Goal: Task Accomplishment & Management: Use online tool/utility

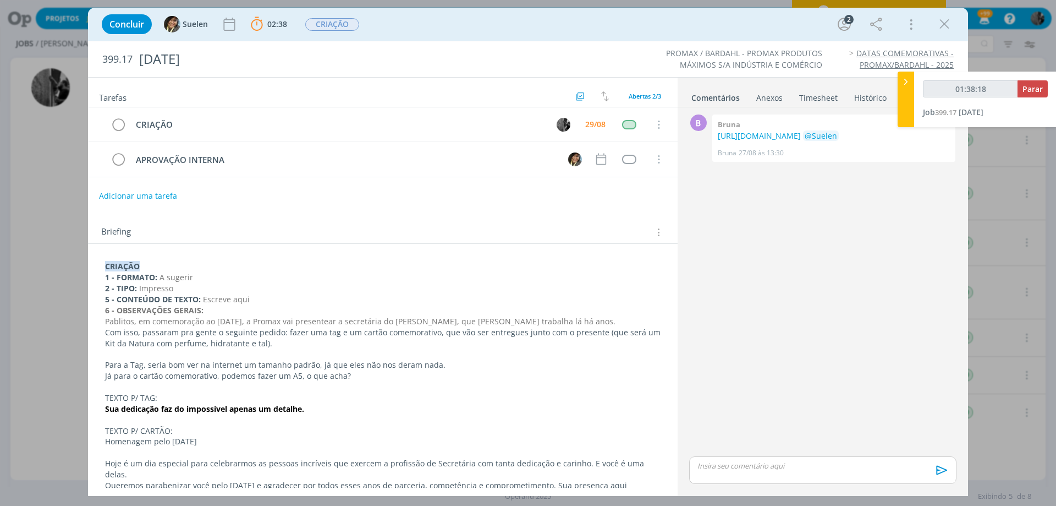
scroll to position [165, 0]
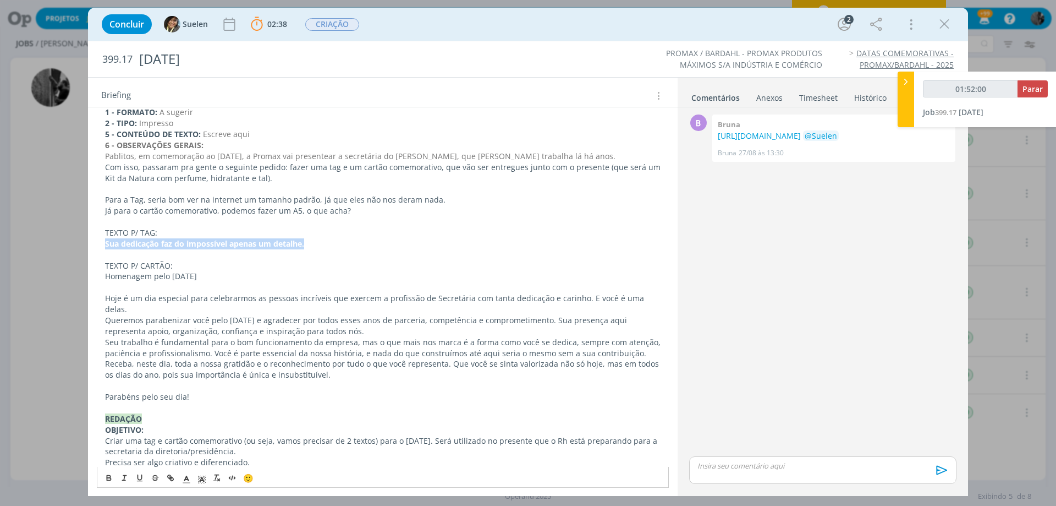
drag, startPoint x: 104, startPoint y: 242, endPoint x: 331, endPoint y: 241, distance: 226.7
click at [331, 241] on div "CRIAÇÃO 1 - FORMATO: A sugerir 2 - TIPO: Impresso 5 - CONTEÚDO DE TEXTO: Escrev…" at bounding box center [383, 424] width 572 height 664
copy strong "Sua dedicação faz do impossível apenas um detalhe."
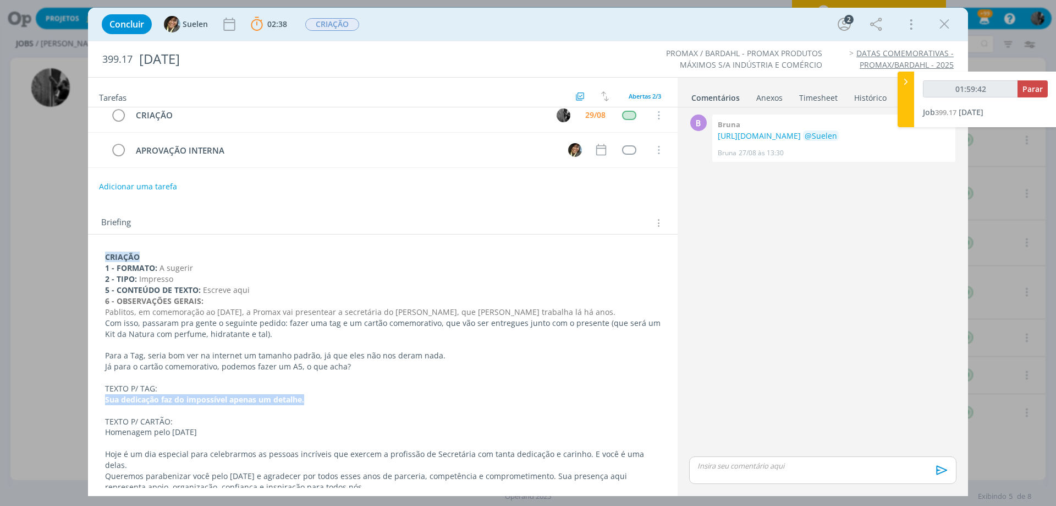
scroll to position [0, 0]
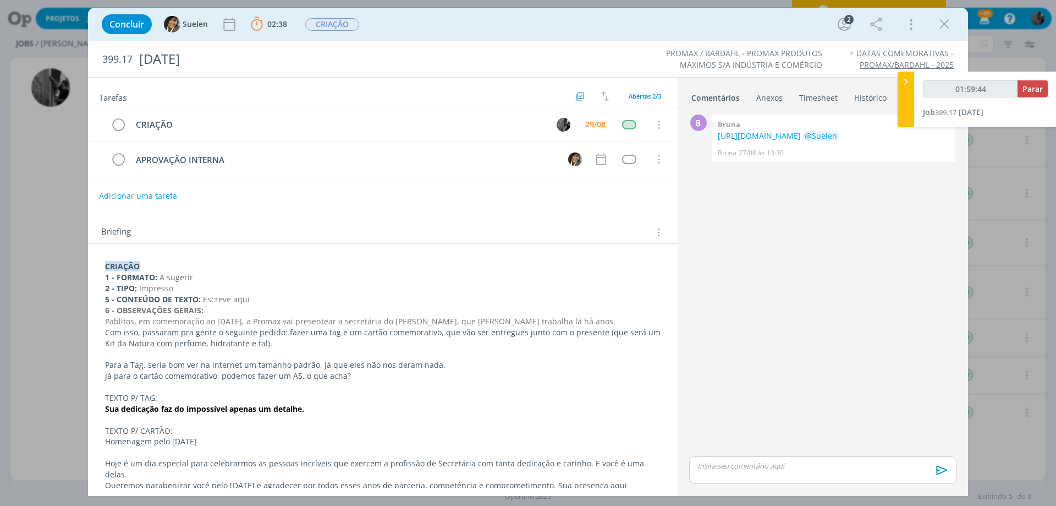
click at [742, 465] on p "dialog" at bounding box center [823, 466] width 250 height 10
type input "01:59:45"
click at [905, 474] on img at bounding box center [911, 471] width 14 height 14
click at [939, 472] on icon "dialog" at bounding box center [941, 473] width 17 height 17
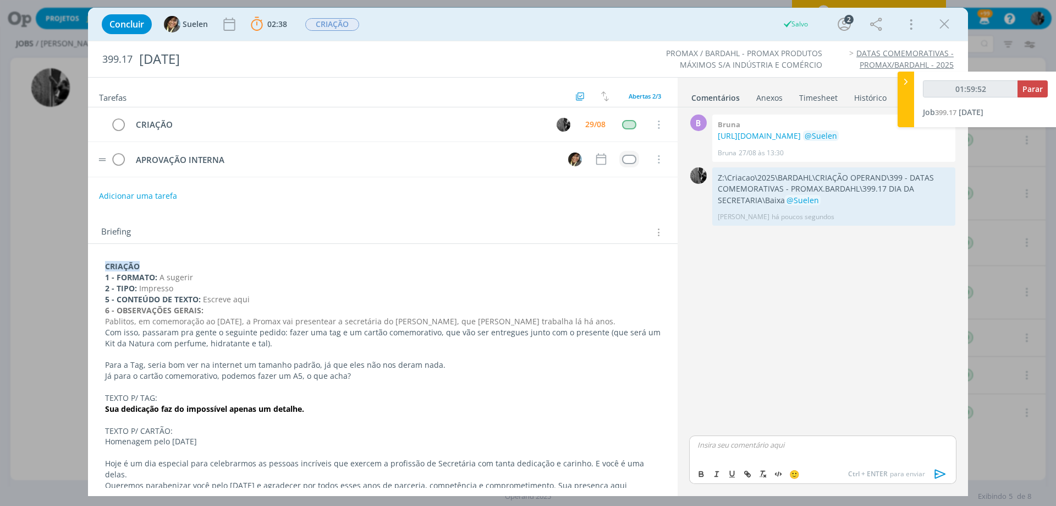
click at [625, 158] on div "dialog" at bounding box center [629, 159] width 14 height 9
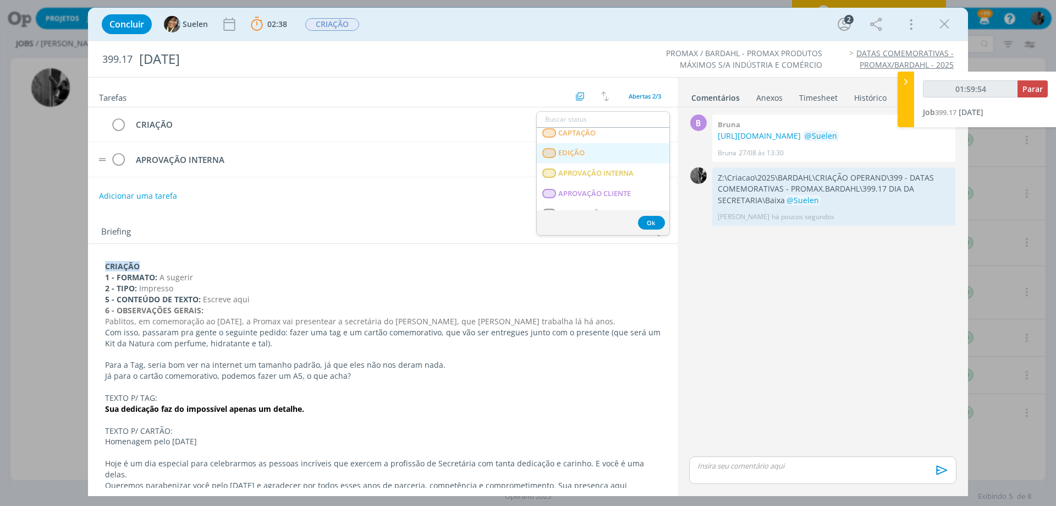
scroll to position [165, 0]
click at [610, 158] on span "APROVAÇÃO INTERNA" at bounding box center [595, 154] width 75 height 9
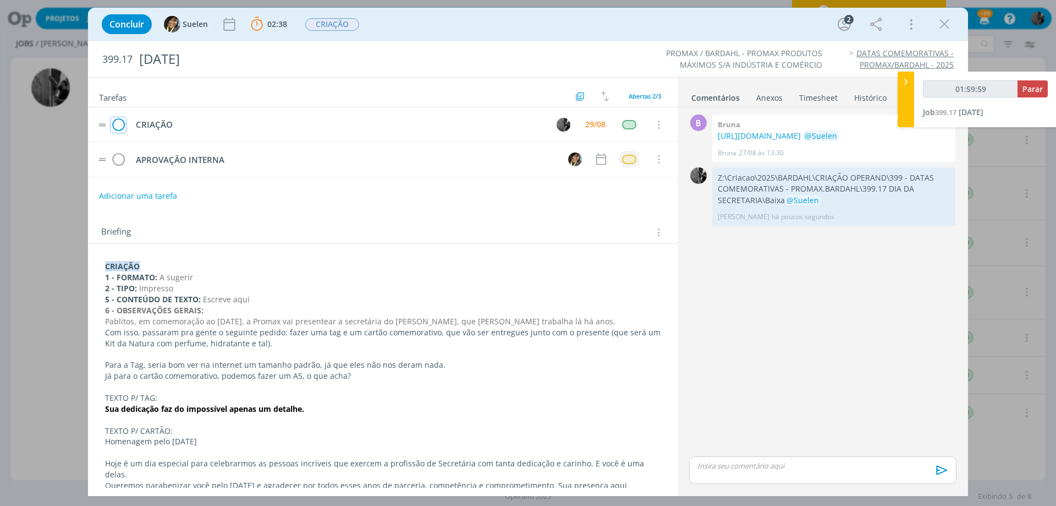
click at [118, 127] on icon "dialog" at bounding box center [118, 125] width 15 height 17
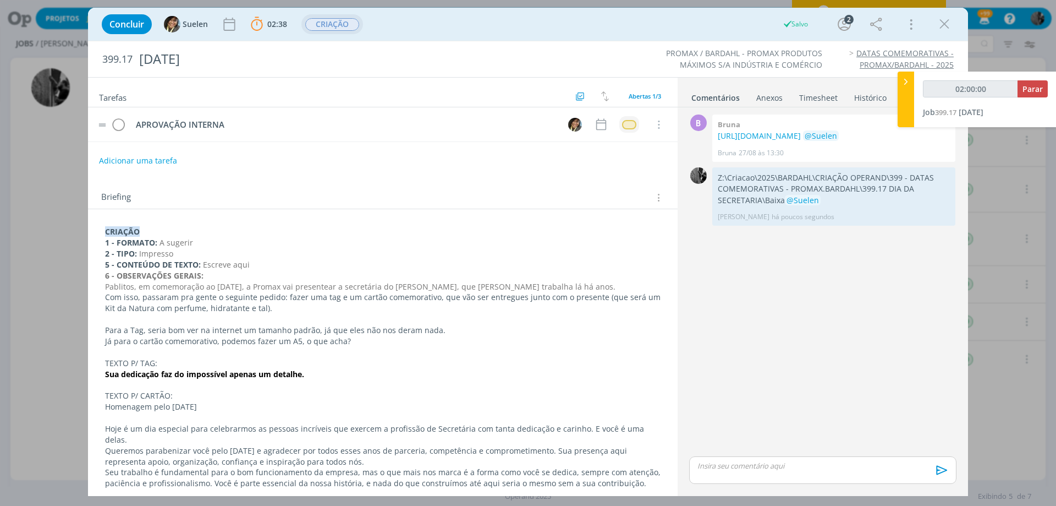
click at [317, 27] on span "CRIAÇÃO" at bounding box center [332, 24] width 54 height 13
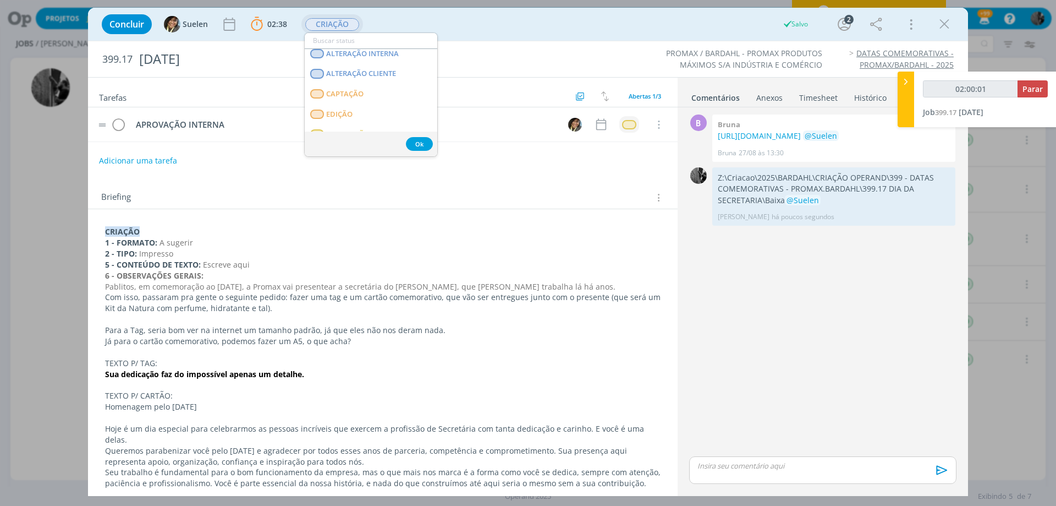
scroll to position [110, 0]
click at [360, 107] on span "APROVAÇÃO INTERNA" at bounding box center [363, 110] width 75 height 9
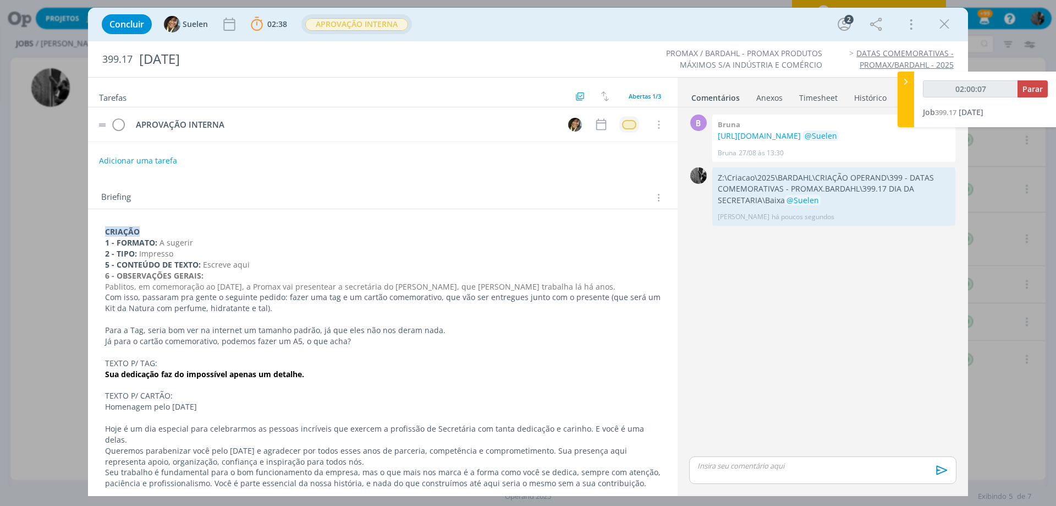
type input "02:00:08"
click at [1033, 91] on span "Parar" at bounding box center [1033, 89] width 20 height 10
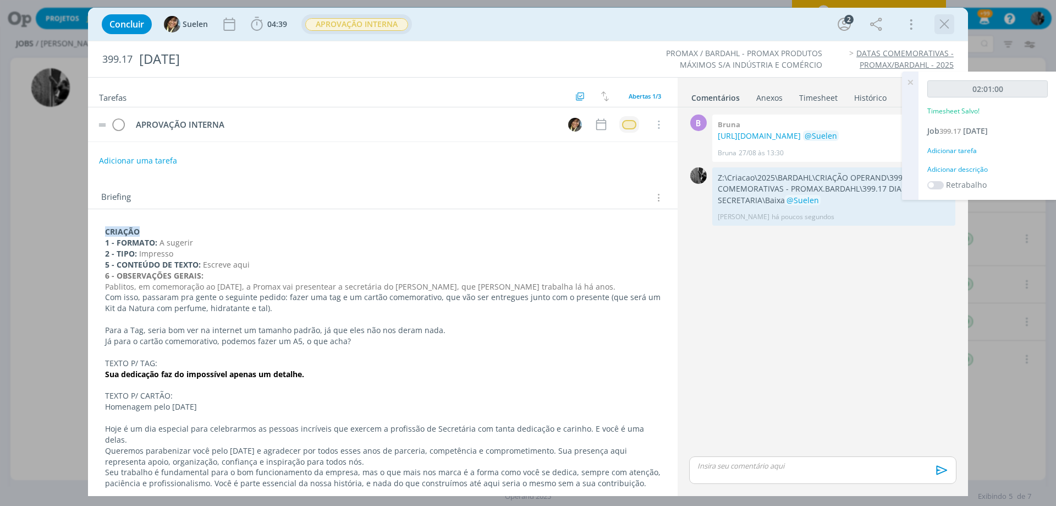
click at [941, 25] on icon "dialog" at bounding box center [944, 24] width 17 height 17
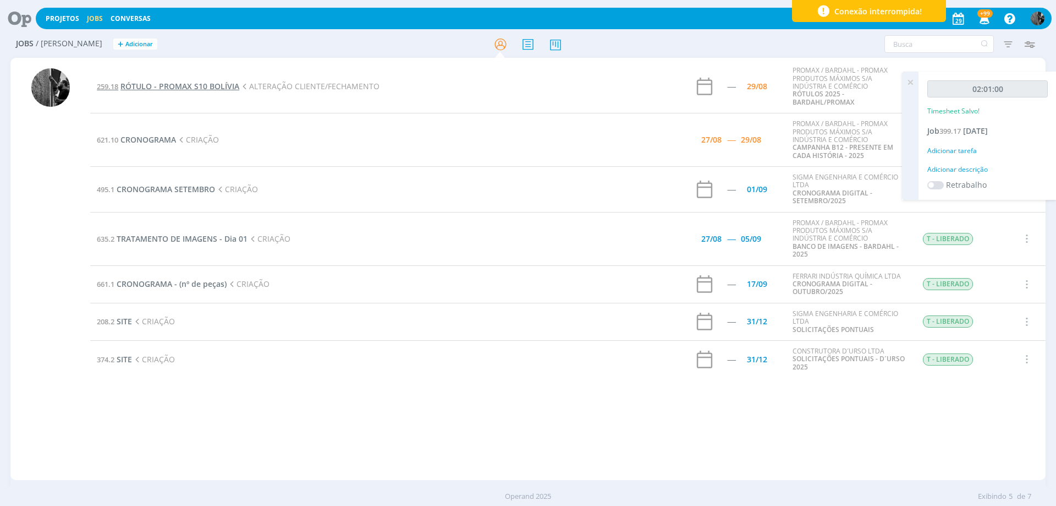
click at [198, 90] on span "RÓTULO - PROMAX S10 BOLÍVIA" at bounding box center [179, 86] width 119 height 10
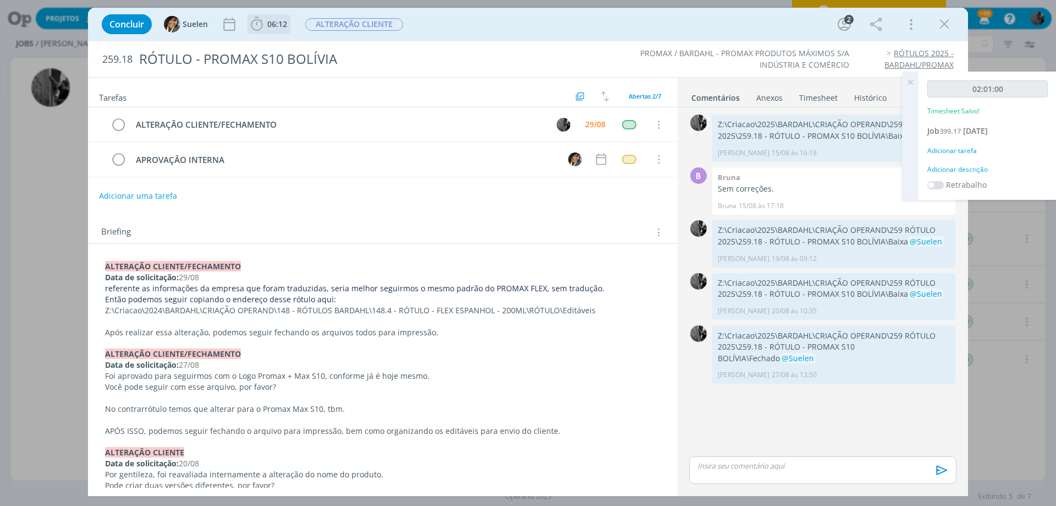
click at [268, 22] on span "06:12" at bounding box center [277, 24] width 20 height 10
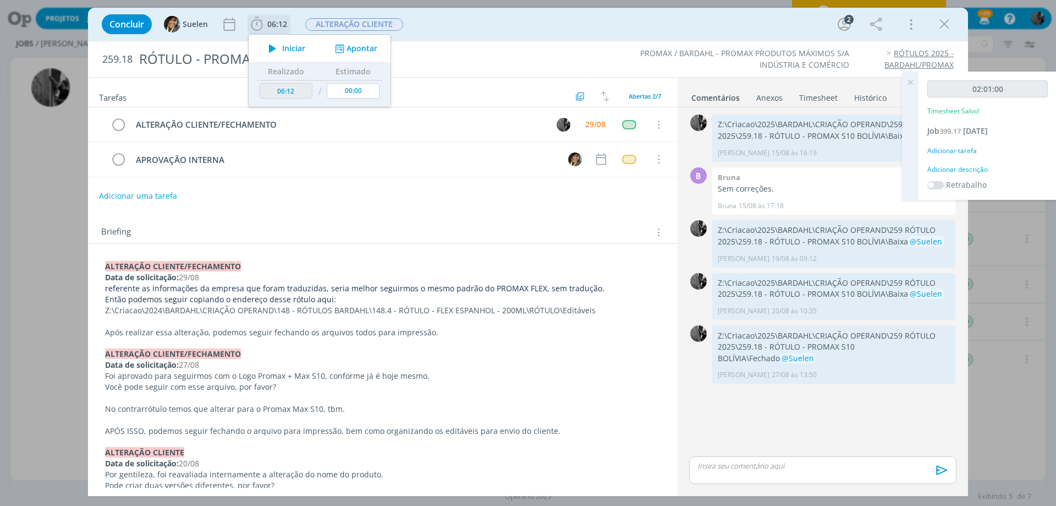
click at [279, 46] on icon "dialog" at bounding box center [272, 48] width 19 height 14
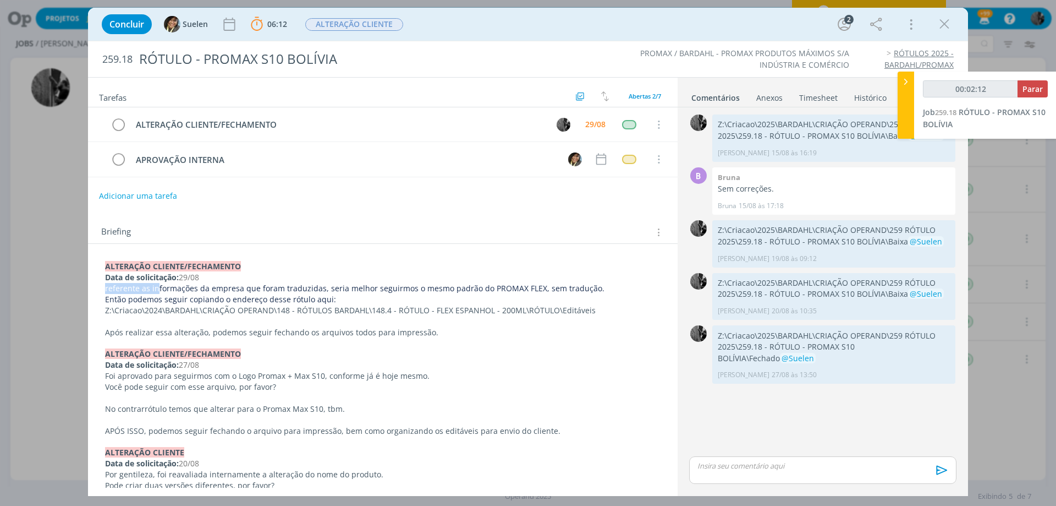
drag, startPoint x: 106, startPoint y: 288, endPoint x: 155, endPoint y: 287, distance: 49.5
click at [155, 287] on span "referente as informações da empresa que foram traduzidas, seria melhor seguirmo…" at bounding box center [355, 288] width 500 height 10
click at [183, 295] on span "Então podemos seguir copiando o endereço desse rótulo aqui:" at bounding box center [221, 299] width 231 height 10
drag, startPoint x: 105, startPoint y: 289, endPoint x: 476, endPoint y: 299, distance: 372.1
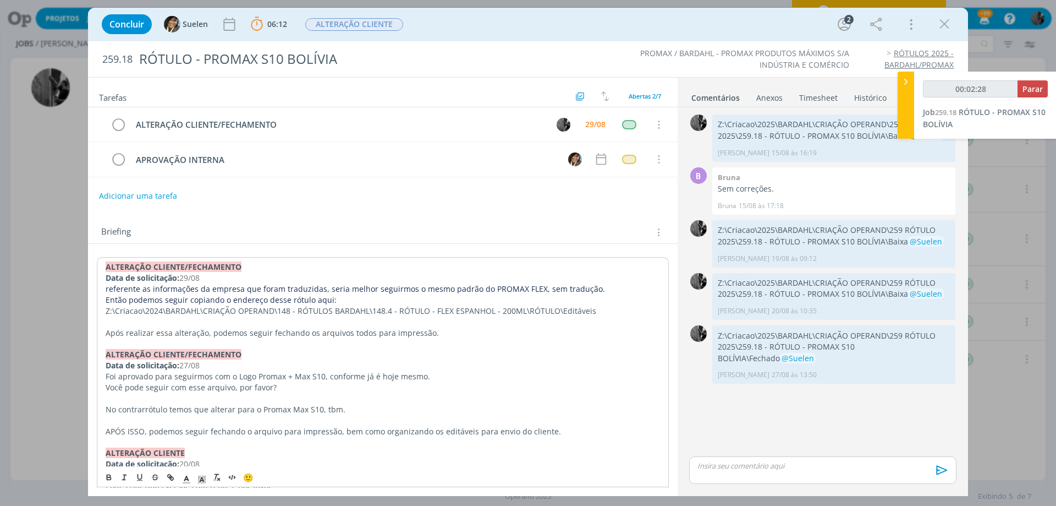
click at [525, 307] on p "Z:\Criacao\2024\BARDAHL\CRIAÇÃO OPERAND\148 - RÓTULOS BARDAHL\148.4 - RÓTULO - …" at bounding box center [383, 310] width 555 height 11
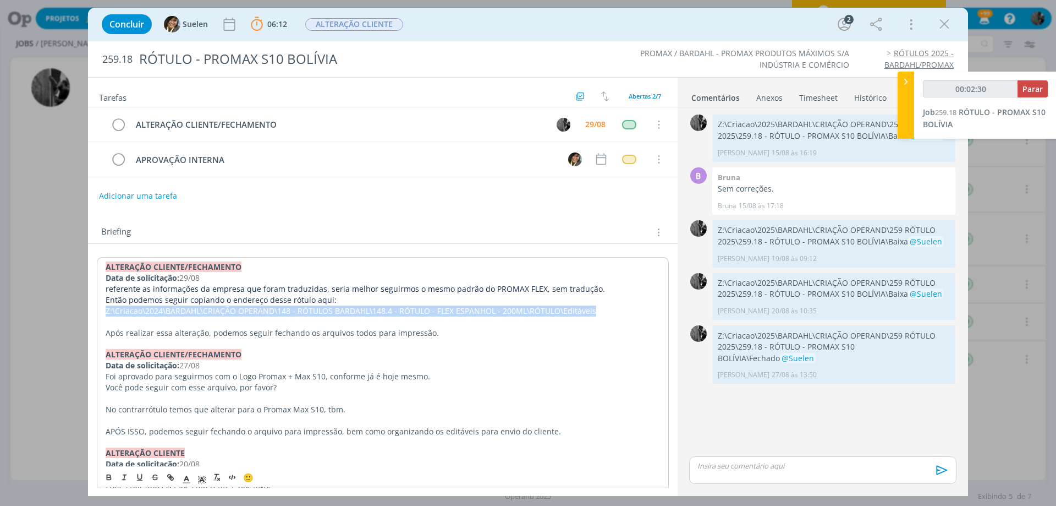
drag, startPoint x: 593, startPoint y: 310, endPoint x: 102, endPoint y: 310, distance: 490.2
copy p "Z:\Criacao\2024\BARDAHL\CRIAÇÃO OPERAND\148 - RÓTULOS BARDAHL\148.4 - RÓTULO - …"
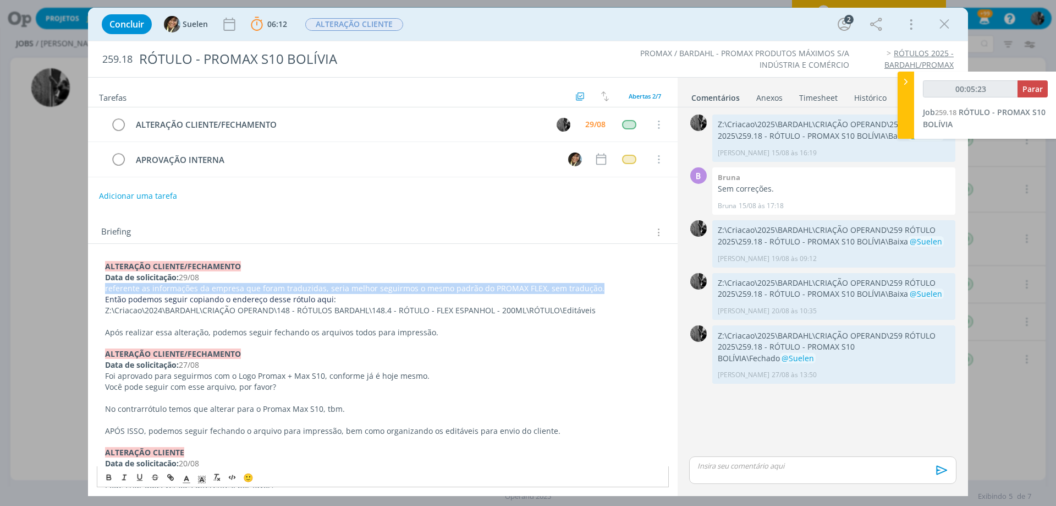
drag, startPoint x: 106, startPoint y: 287, endPoint x: 598, endPoint y: 283, distance: 491.3
click at [598, 283] on p "referente as informações da empresa que foram traduzidas, seria melhor seguirmo…" at bounding box center [383, 288] width 556 height 11
click at [1024, 87] on span "Parar" at bounding box center [1033, 89] width 20 height 10
type input "00:22:00"
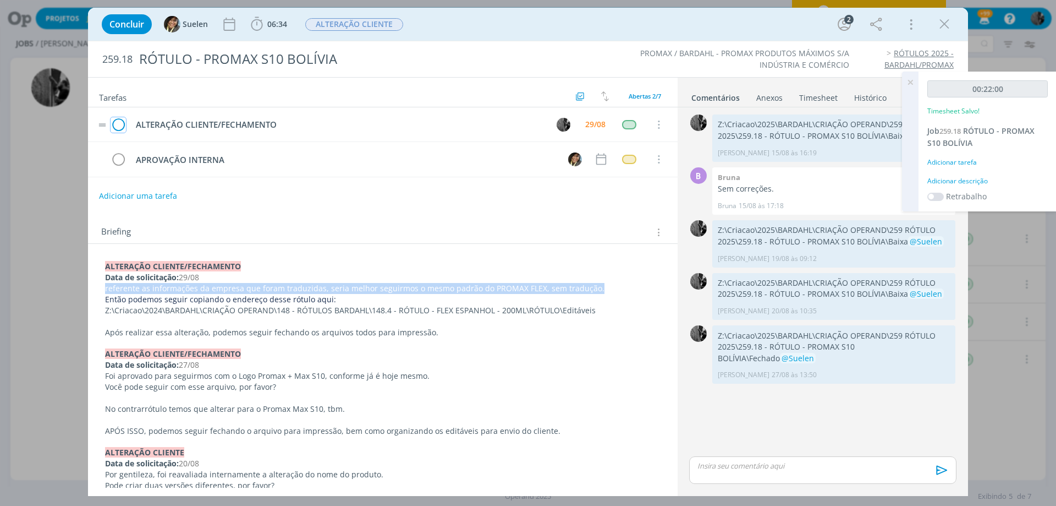
click at [113, 127] on icon "dialog" at bounding box center [118, 125] width 15 height 17
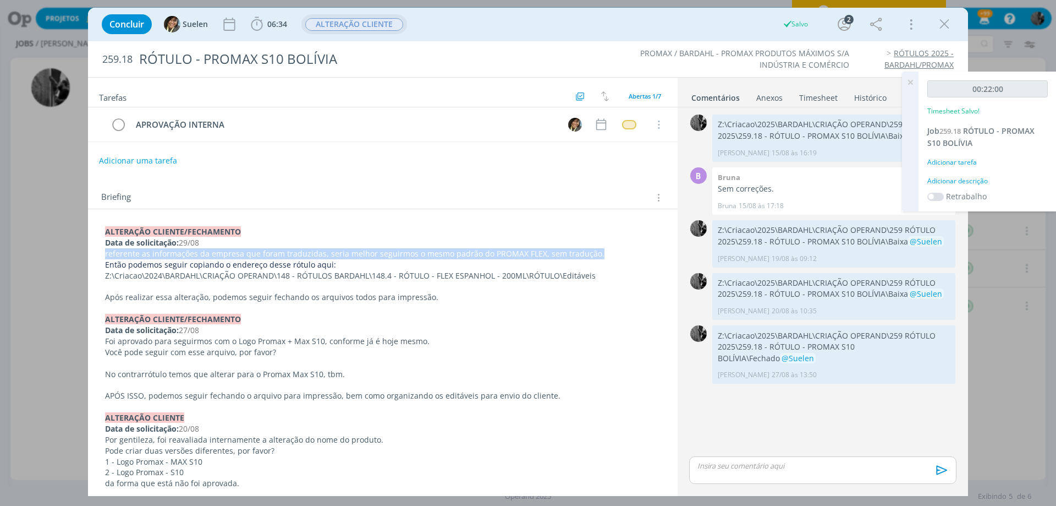
click at [361, 25] on span "ALTERAÇÃO CLIENTE" at bounding box center [354, 24] width 98 height 13
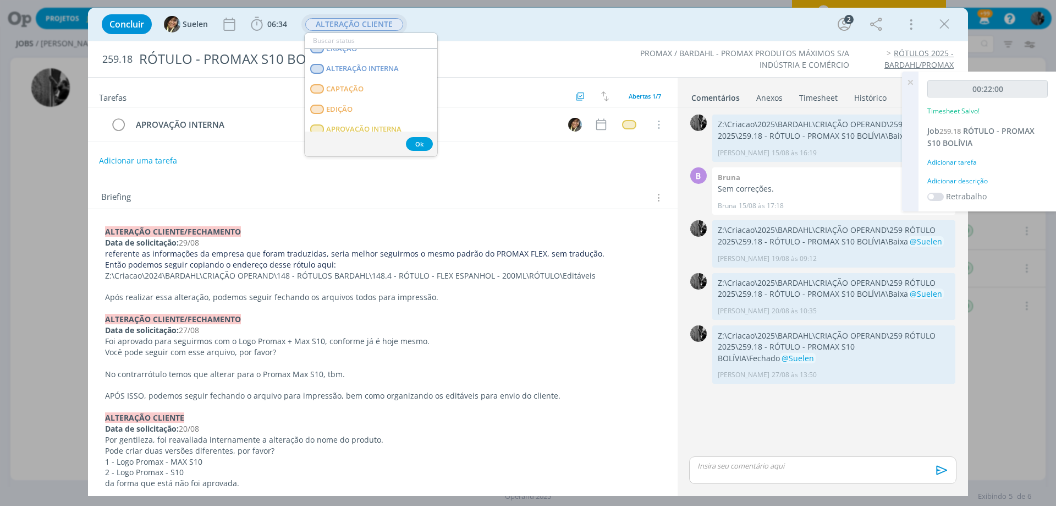
scroll to position [110, 0]
click at [370, 106] on span "APROVAÇÃO INTERNA" at bounding box center [363, 110] width 75 height 9
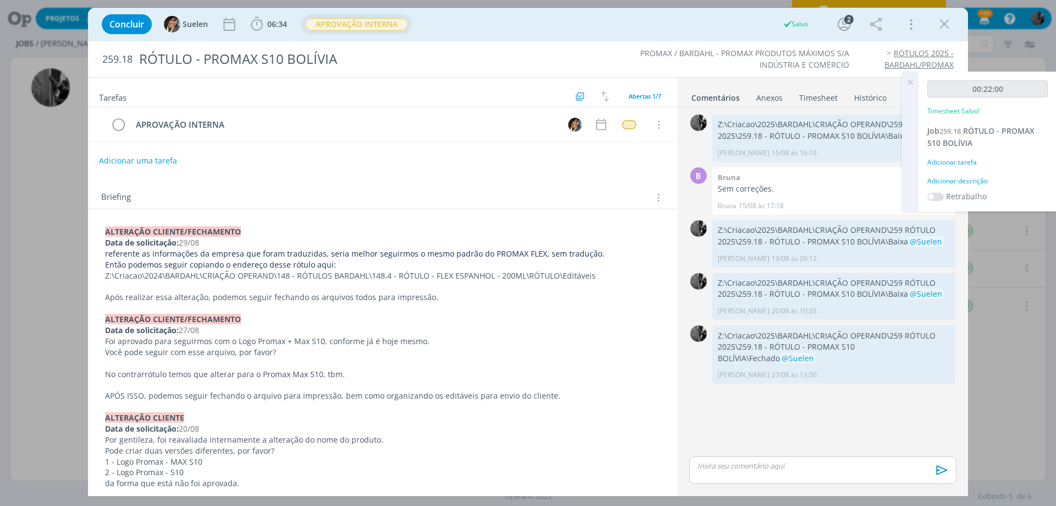
click at [945, 19] on icon "dialog" at bounding box center [944, 24] width 17 height 17
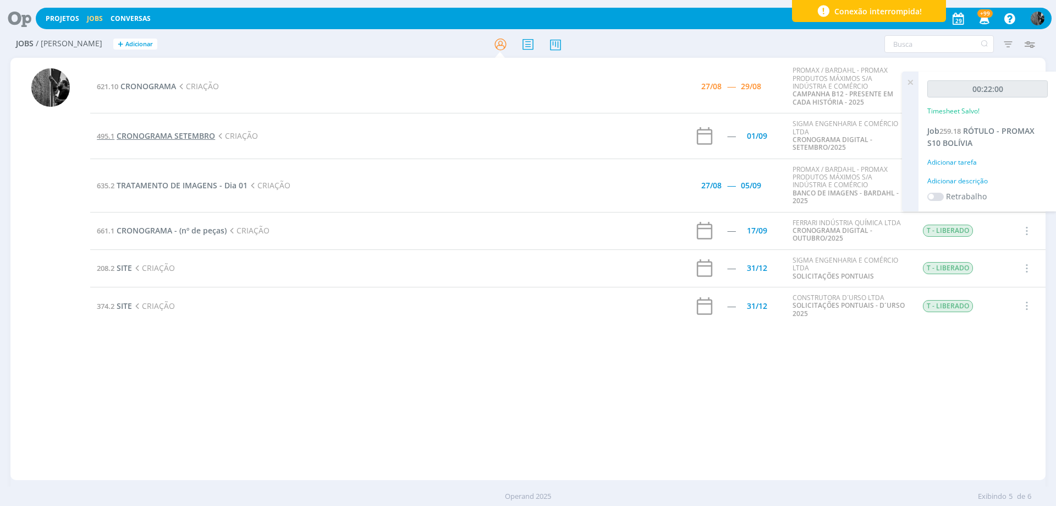
click at [165, 136] on span "CRONOGRAMA SETEMBRO" at bounding box center [166, 135] width 98 height 10
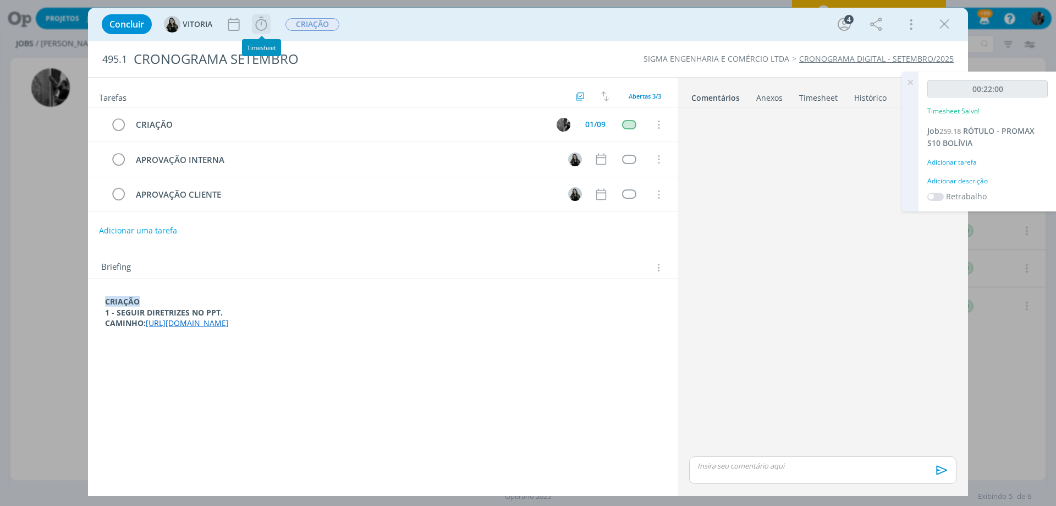
click at [256, 24] on icon "dialog" at bounding box center [261, 24] width 17 height 17
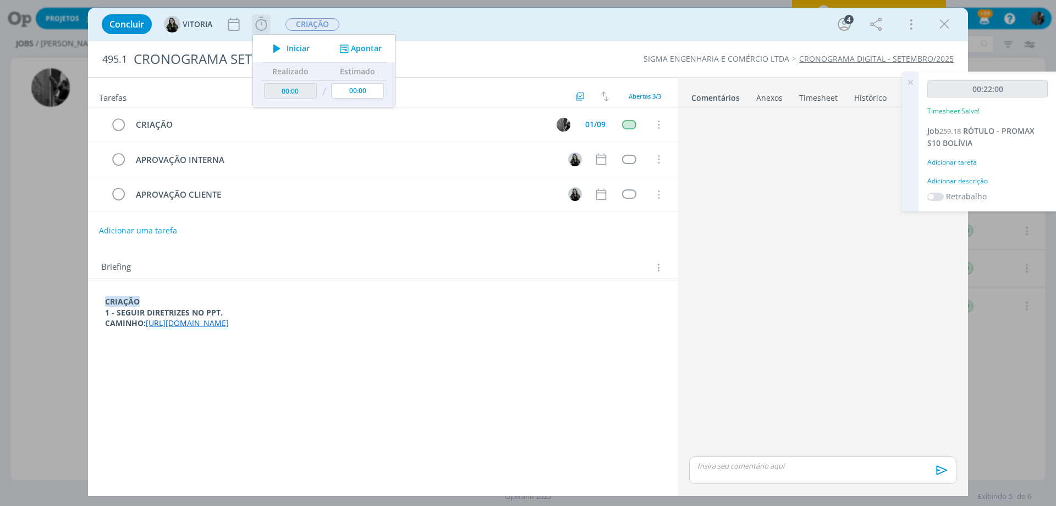
click at [303, 52] on span "Iniciar" at bounding box center [298, 49] width 23 height 8
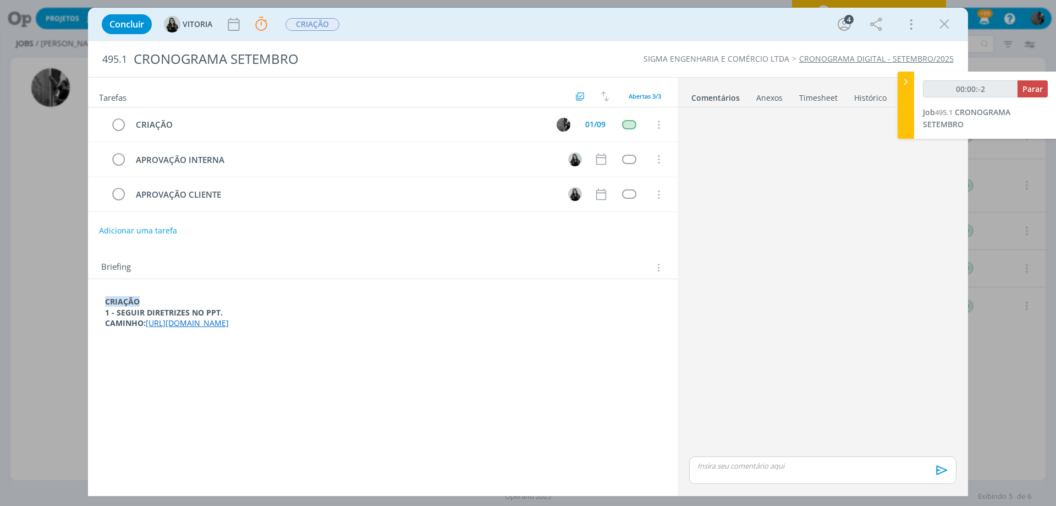
drag, startPoint x: 556, startPoint y: 324, endPoint x: 149, endPoint y: 320, distance: 407.2
click at [149, 320] on p "CAMINHO: [URL][DOMAIN_NAME]" at bounding box center [383, 322] width 556 height 11
copy link "[URL][DOMAIN_NAME]"
type input "00:28:04"
